Goal: Information Seeking & Learning: Learn about a topic

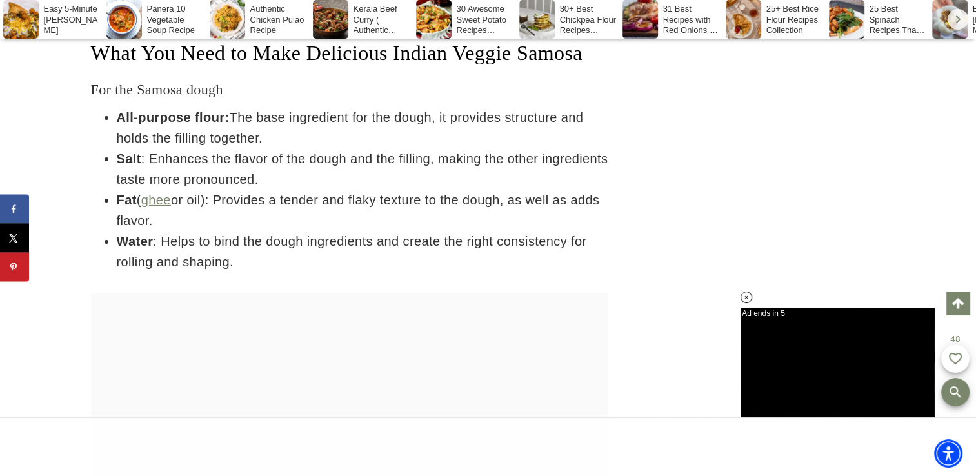
scroll to position [4035, 0]
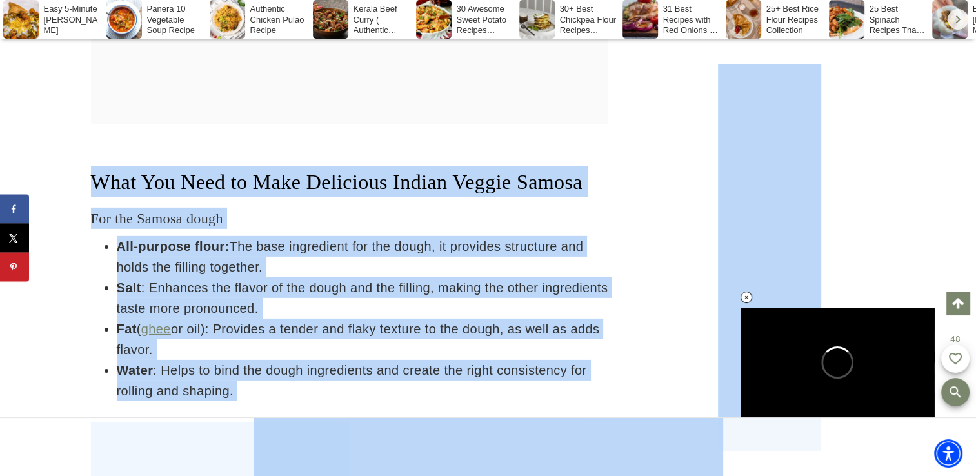
drag, startPoint x: 347, startPoint y: 598, endPoint x: 857, endPoint y: 831, distance: 561.2
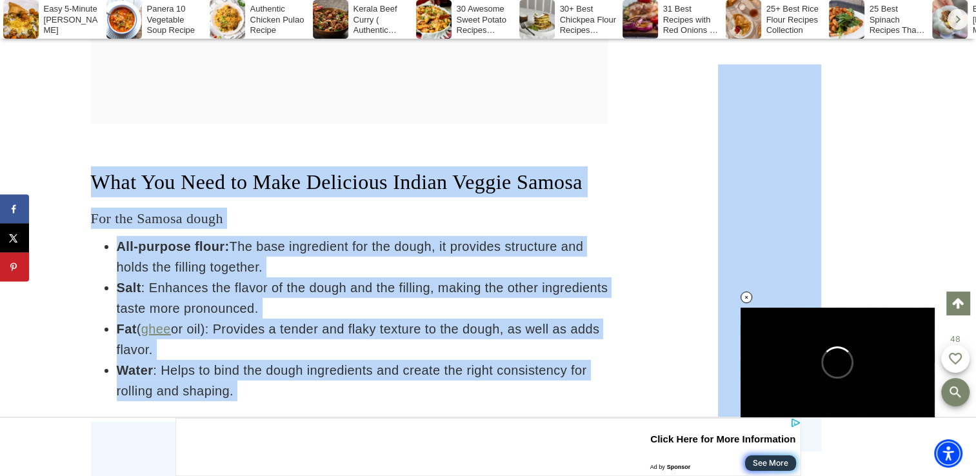
scroll to position [0, 0]
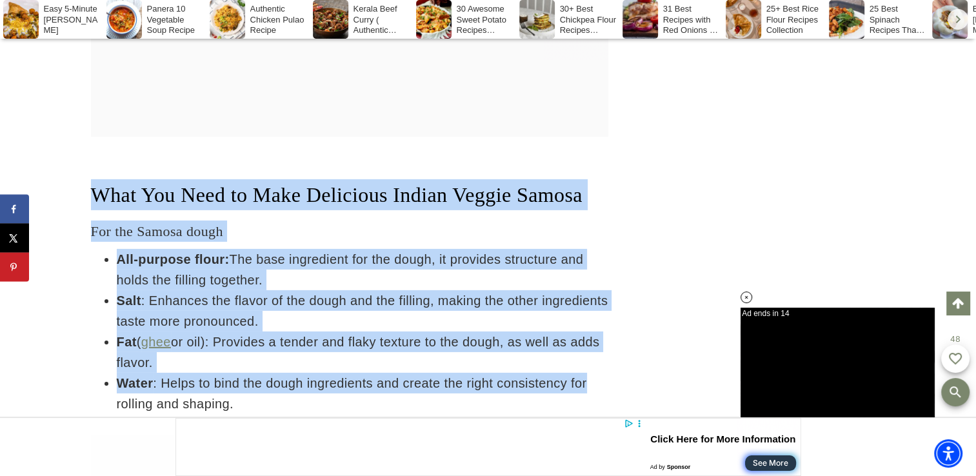
drag, startPoint x: 92, startPoint y: 196, endPoint x: 622, endPoint y: 412, distance: 572.3
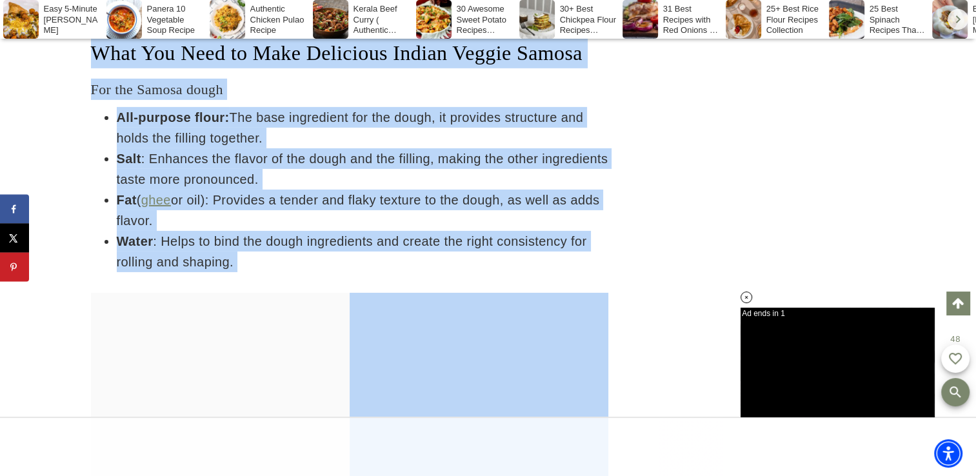
drag, startPoint x: 94, startPoint y: 48, endPoint x: 504, endPoint y: 313, distance: 488.4
copy div "What You Need to Make Delicious Indian Veggie Samosa For the Samosa dough All-p…"
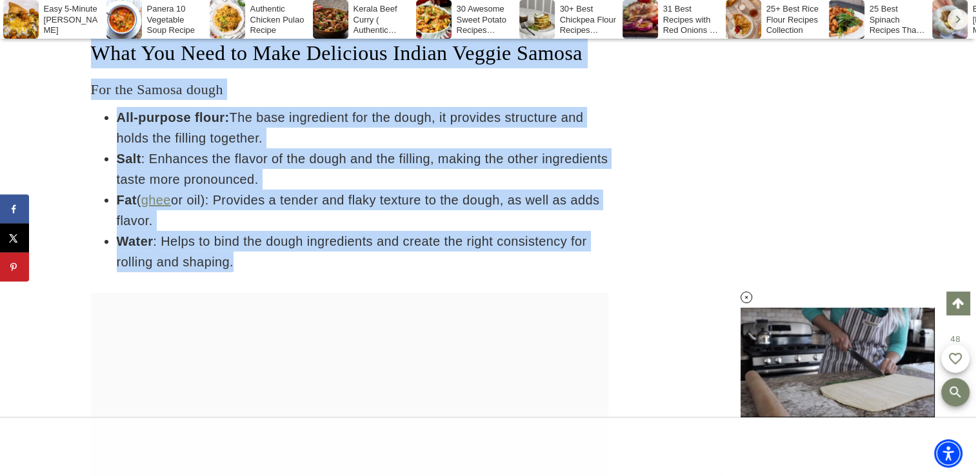
click at [555, 374] on div at bounding box center [350, 422] width 518 height 258
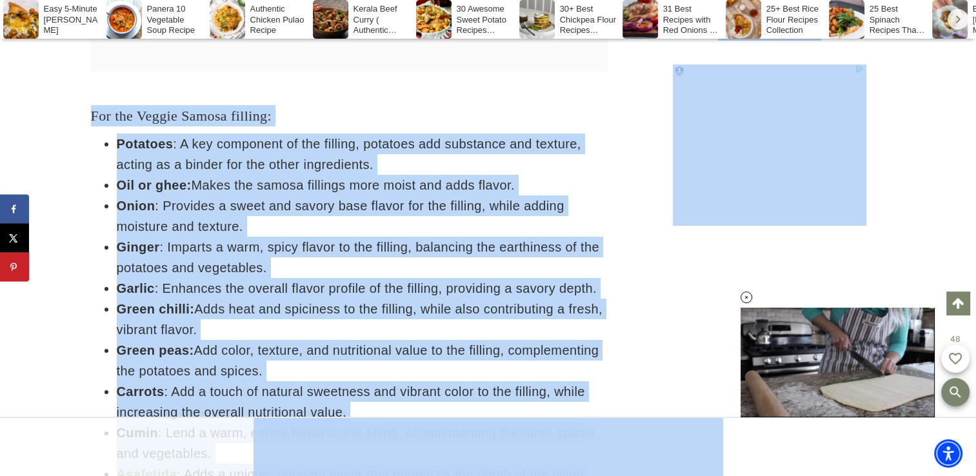
drag, startPoint x: 476, startPoint y: 602, endPoint x: 387, endPoint y: 436, distance: 188.8
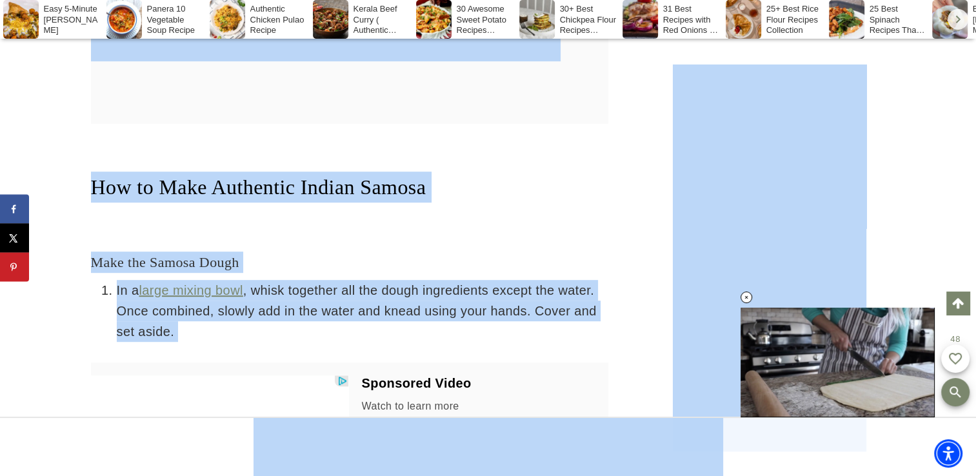
scroll to position [5200, 0]
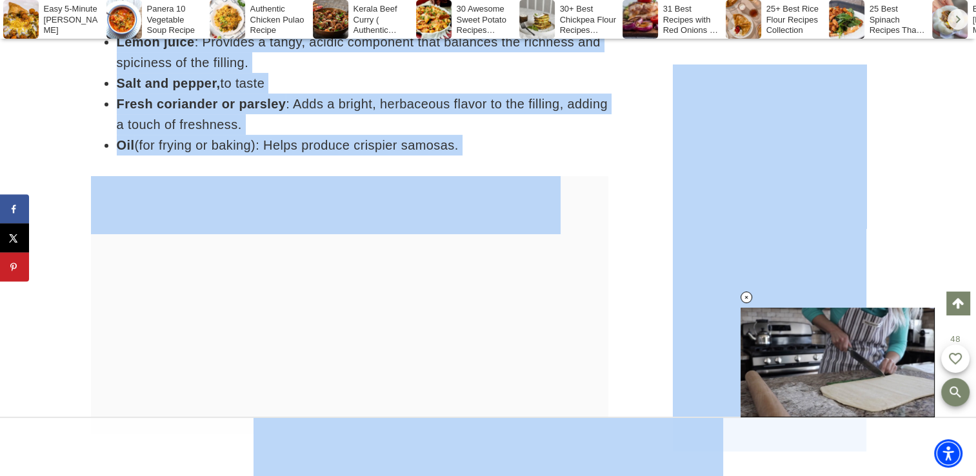
click at [537, 156] on li "Oil (for frying or baking): Helps produce crispier samosas." at bounding box center [363, 145] width 492 height 21
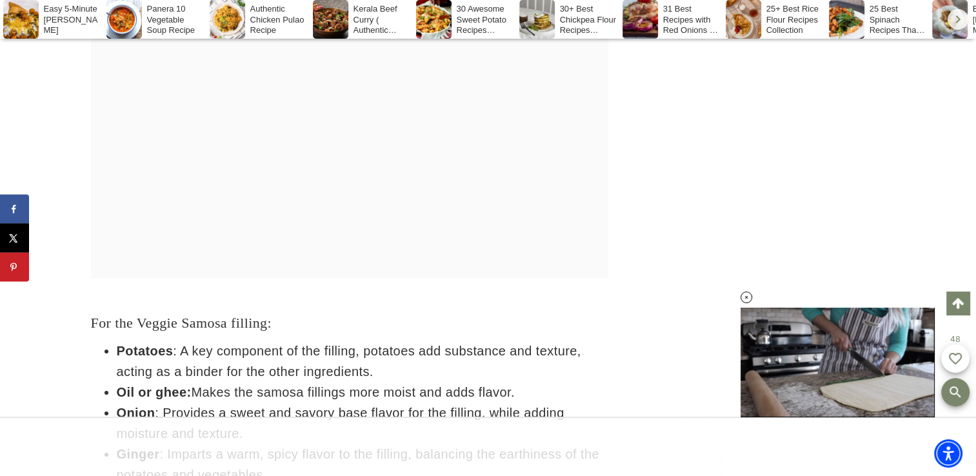
scroll to position [4902, 0]
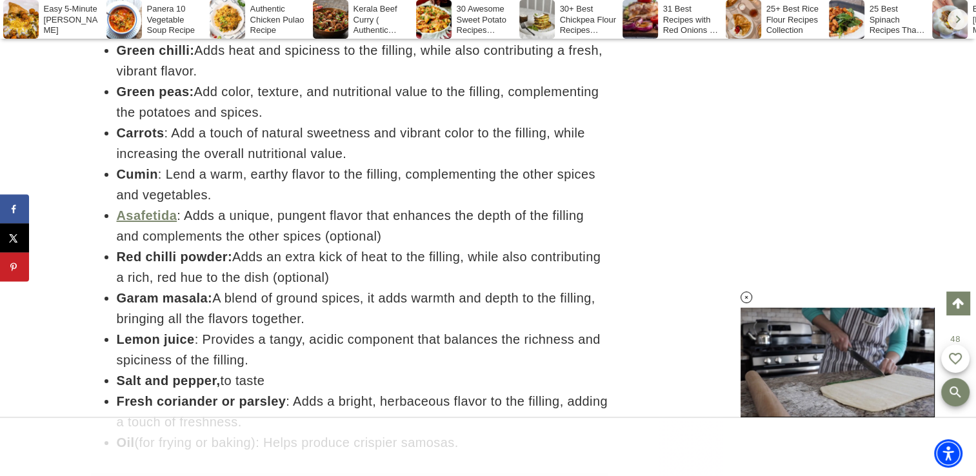
click at [92, 100] on ul "Potatoes : A key component of the filling, potatoes add substance and texture, …" at bounding box center [350, 164] width 518 height 578
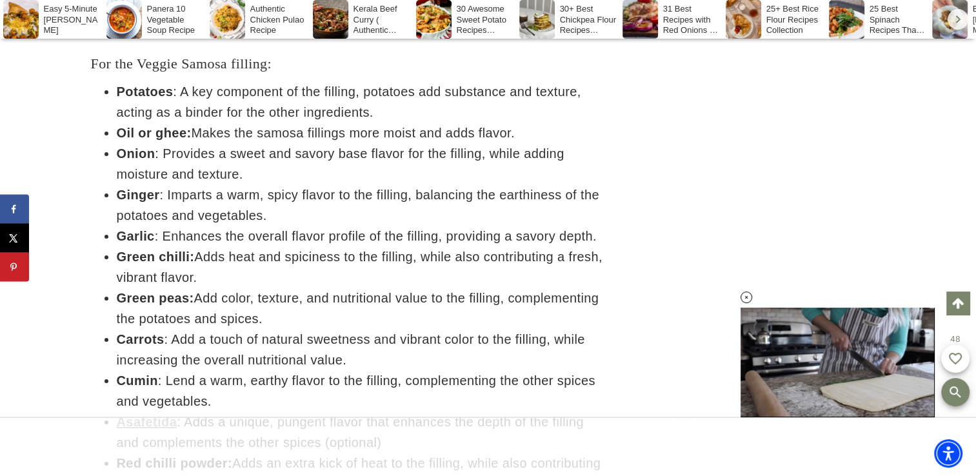
scroll to position [4670, 0]
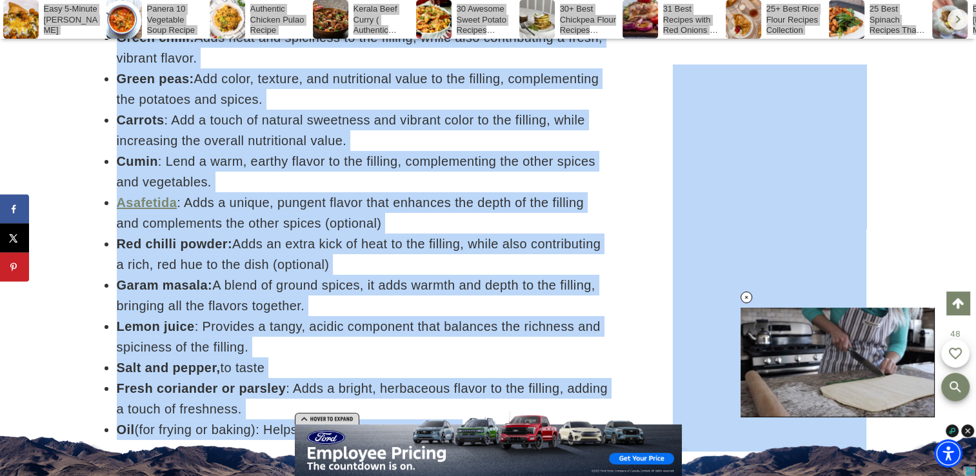
scroll to position [4890, 0]
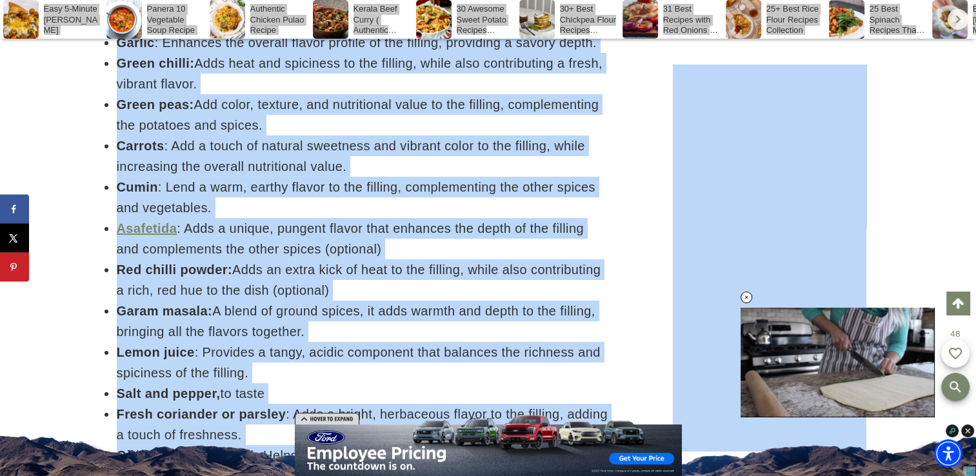
copy body "For the Veggie Samosa filling: Potatoes : A key component of the filling, potat…"
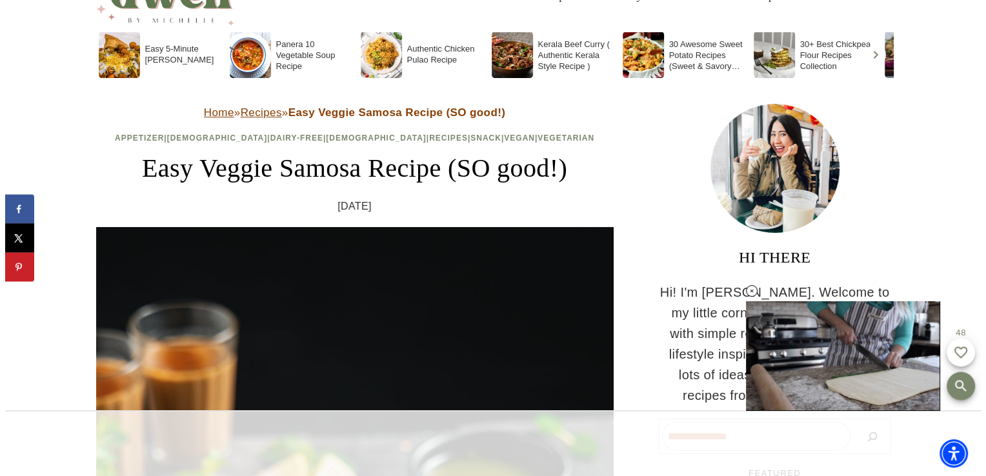
scroll to position [0, 0]
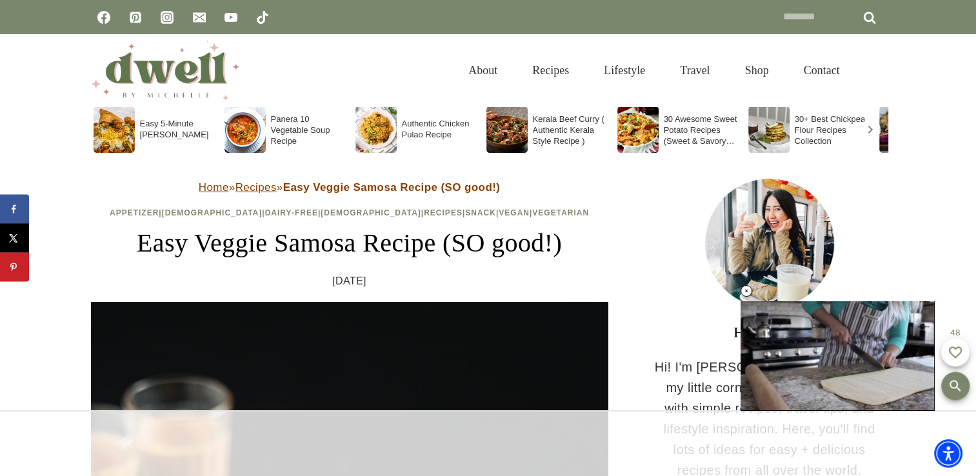
click at [876, 16] on form "Search for: ****** Search" at bounding box center [832, 17] width 108 height 29
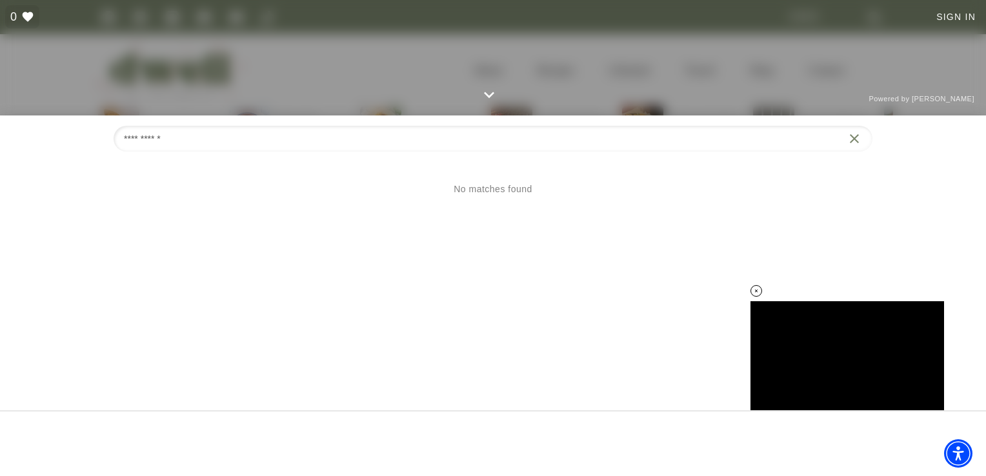
type input "**********"
